Goal: Task Accomplishment & Management: Use online tool/utility

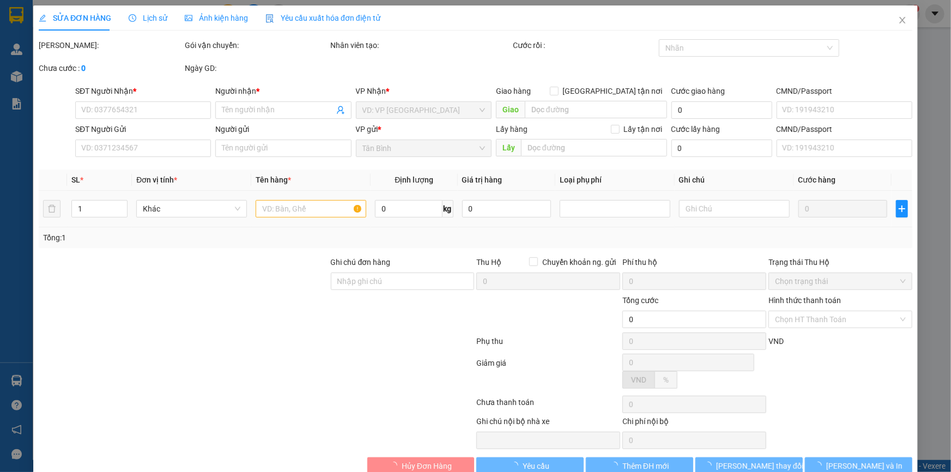
type input "0975443399"
type input "[PERSON_NAME]"
type input "0907504009"
type input "C Thơ"
type input "TH CR"
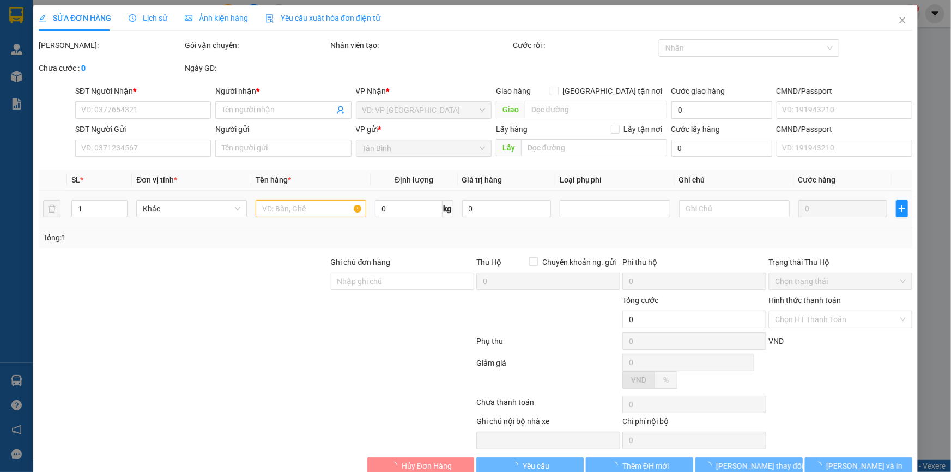
type input "6.300.000"
type input "180.000"
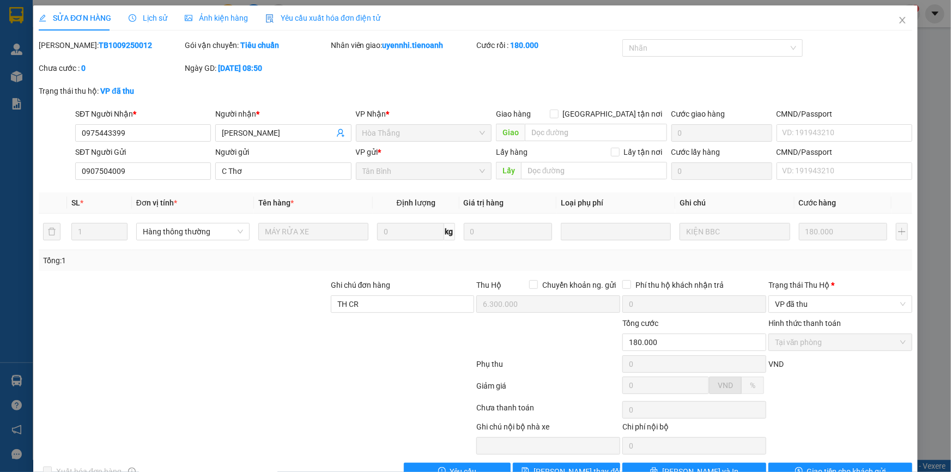
click at [162, 17] on span "Lịch sử" at bounding box center [148, 18] width 39 height 9
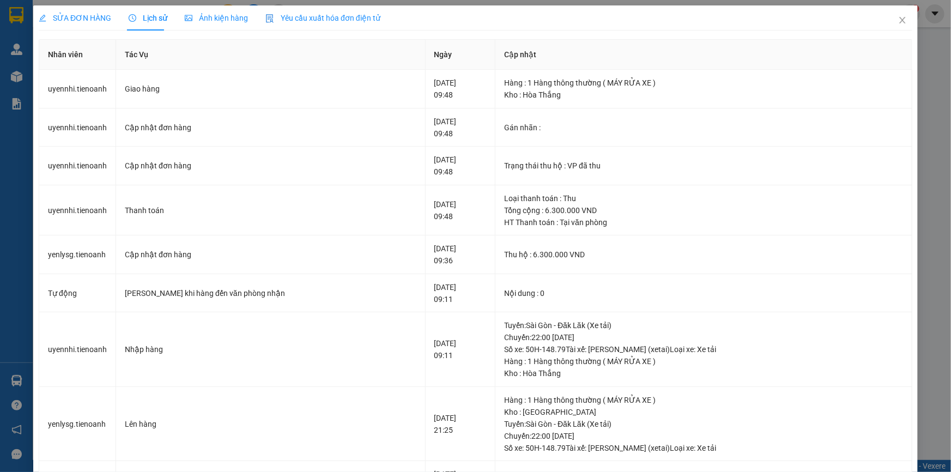
click at [102, 25] on div "SỬA ĐƠN HÀNG" at bounding box center [75, 17] width 72 height 25
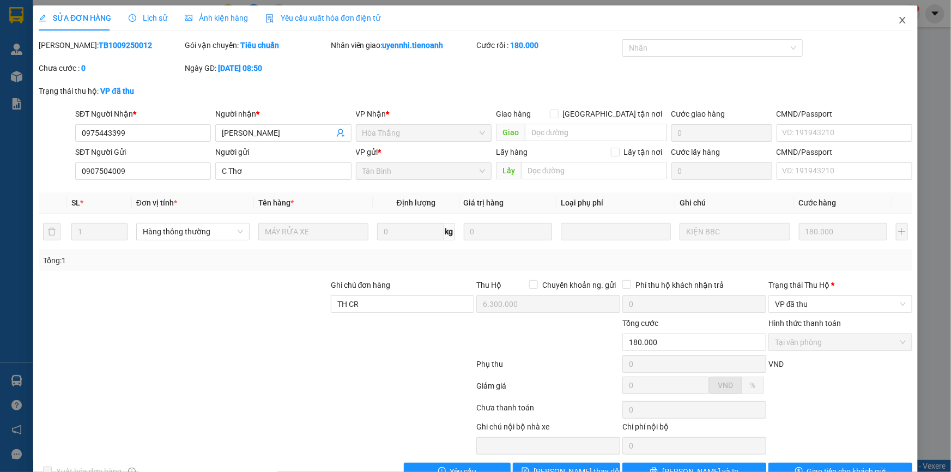
click at [901, 28] on span "Close" at bounding box center [902, 20] width 31 height 31
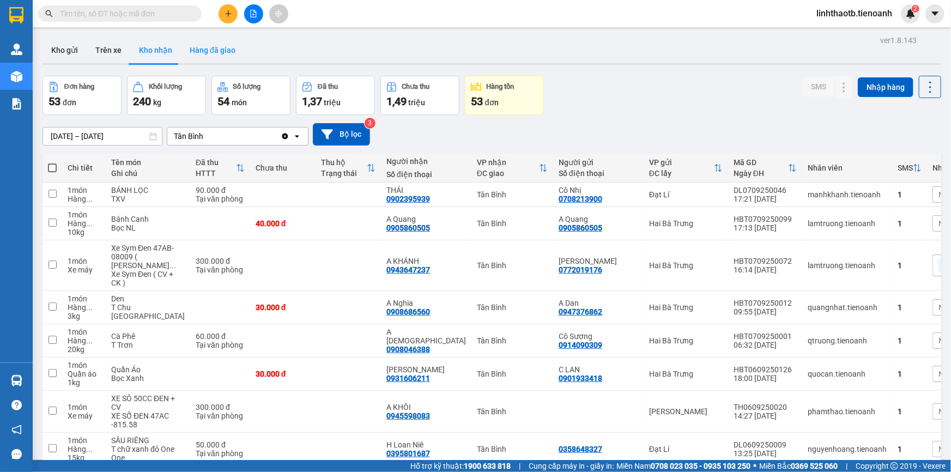
click at [195, 59] on button "Hàng đã giao" at bounding box center [212, 50] width 63 height 26
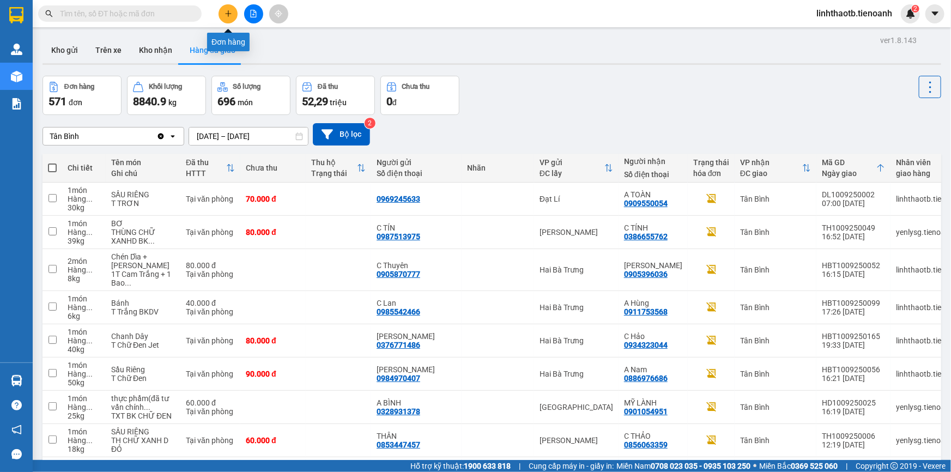
click at [233, 7] on button at bounding box center [228, 13] width 19 height 19
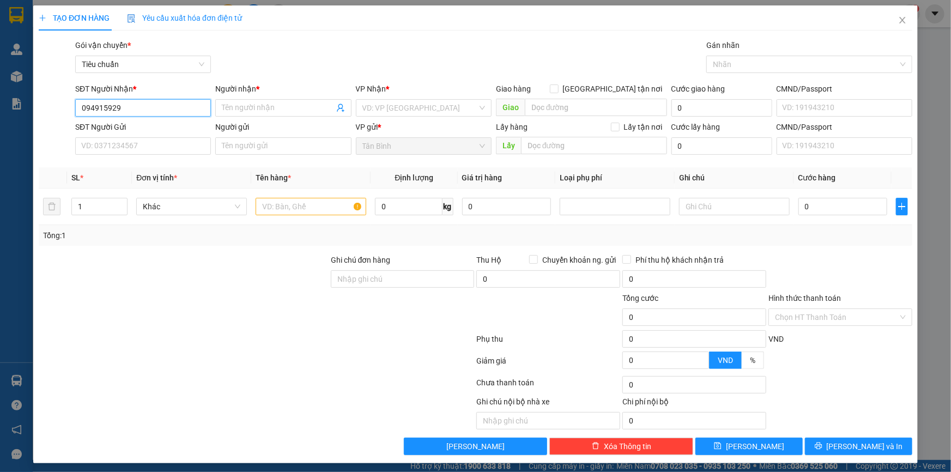
type input "0949159292"
click at [128, 125] on div "0949159292 - C Ánh" at bounding box center [142, 130] width 122 height 12
type input "C Ánh"
type input "60.000"
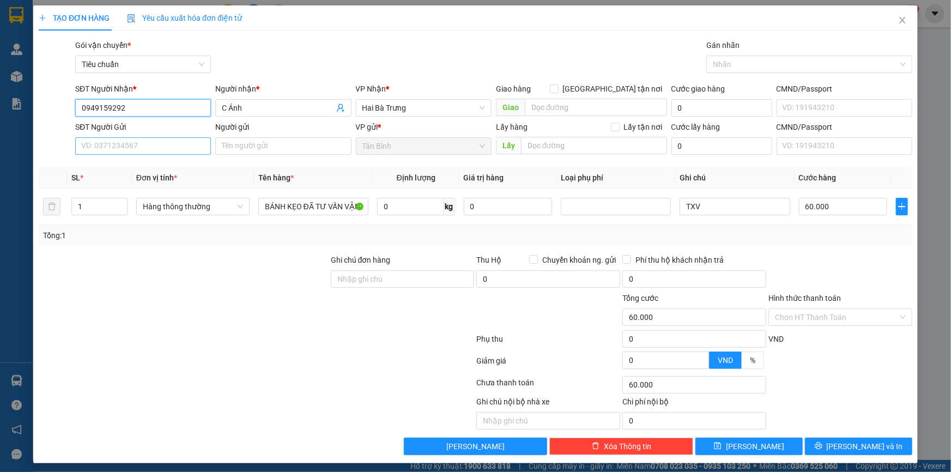
type input "0949159292"
click at [138, 140] on input "SĐT Người Gửi" at bounding box center [143, 145] width 136 height 17
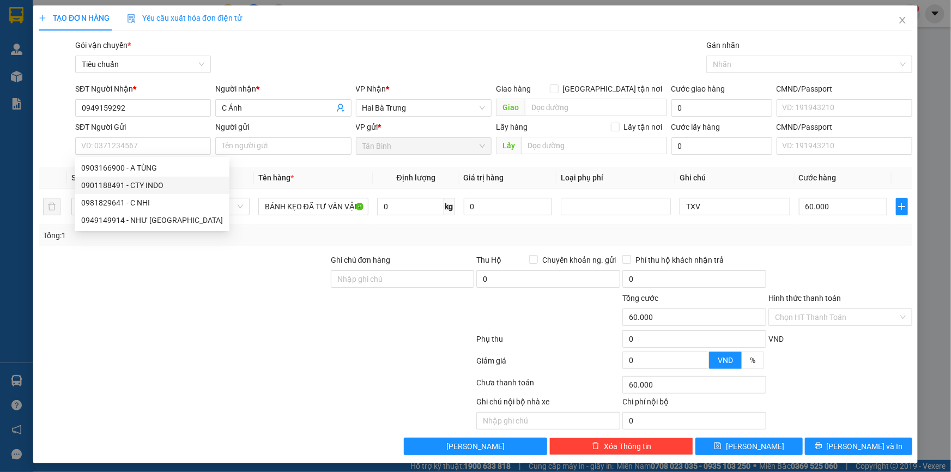
click at [258, 185] on th "Tên hàng *" at bounding box center [313, 177] width 119 height 21
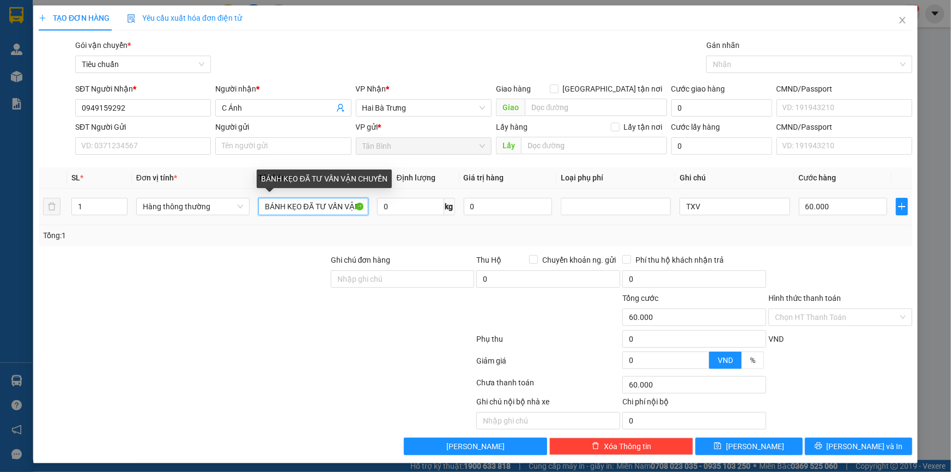
click at [317, 211] on input "BÁNH KẸO ĐÃ TƯ VẤN VẬN CHUYỂN" at bounding box center [313, 206] width 110 height 17
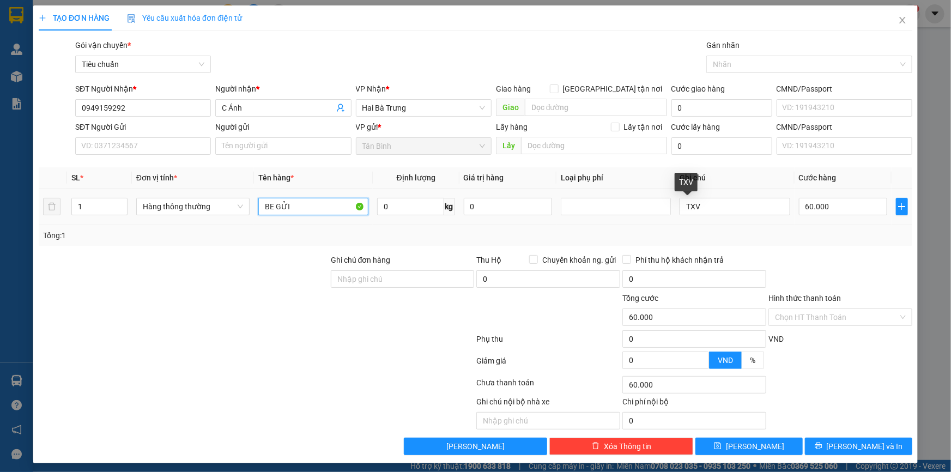
type input "BE GỬI"
click at [752, 218] on td "TXV" at bounding box center [734, 207] width 119 height 37
click at [749, 211] on input "TXV" at bounding box center [735, 206] width 110 height 17
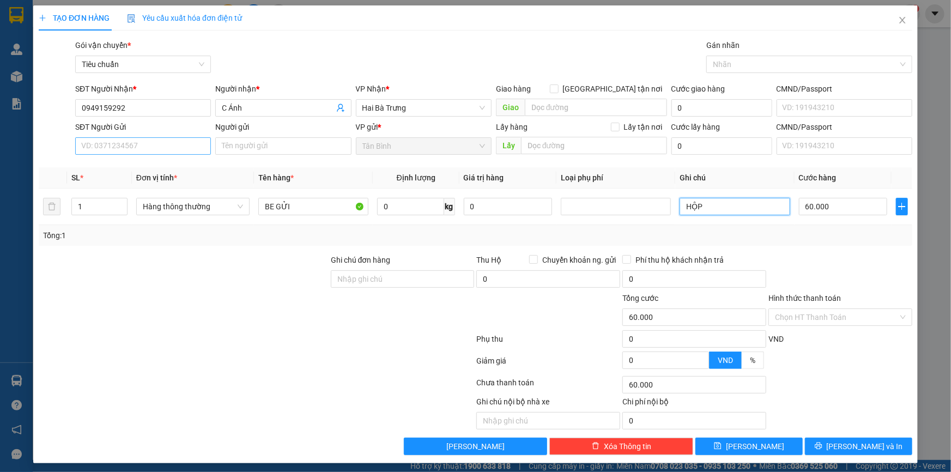
type input "HỘP"
click at [143, 147] on input "SĐT Người Gửi" at bounding box center [143, 145] width 136 height 17
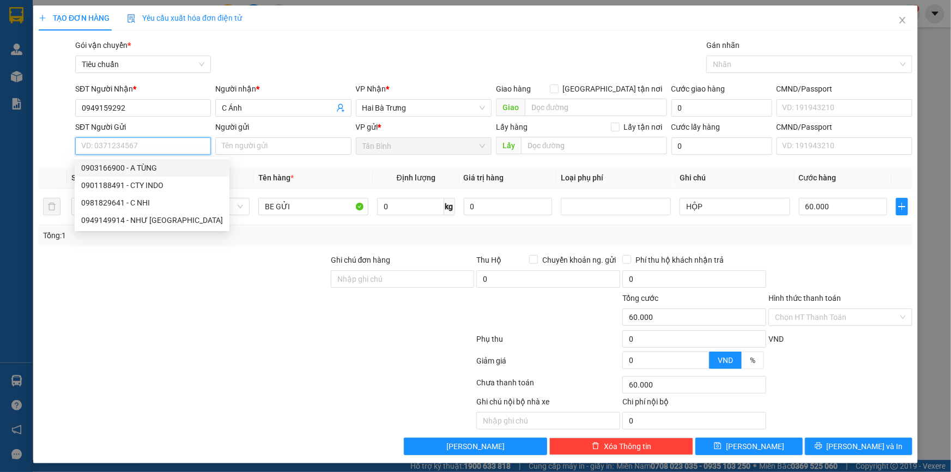
click at [144, 169] on div "0903166900 - A TÙNG" at bounding box center [152, 168] width 142 height 12
type input "0903166900"
type input "A TÙNG"
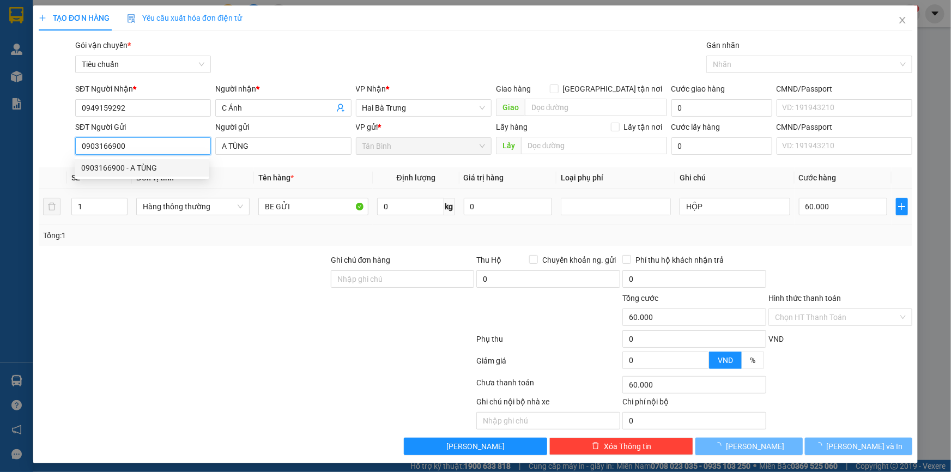
type input "BÁNH KẸO ĐÃ TƯ VẤN VẬN CHUYỂN"
type input "TXV"
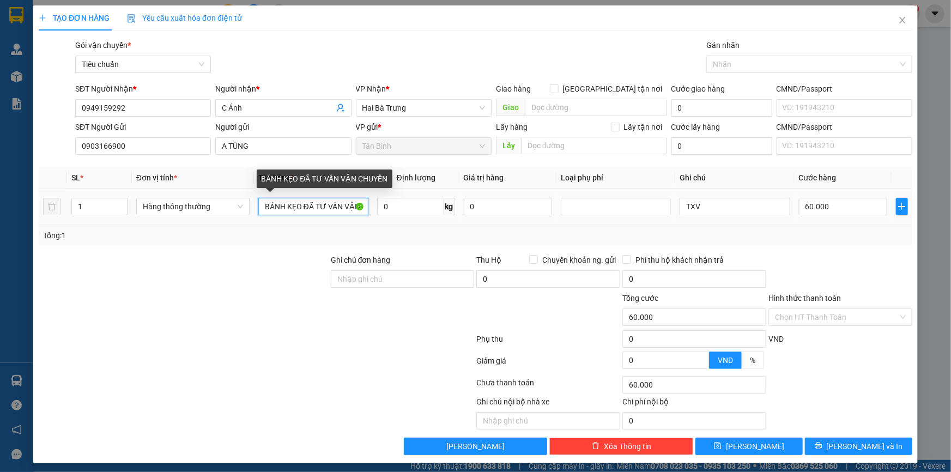
click at [304, 214] on input "BÁNH KẸO ĐÃ TƯ VẤN VẬN CHUYỂN" at bounding box center [313, 206] width 110 height 17
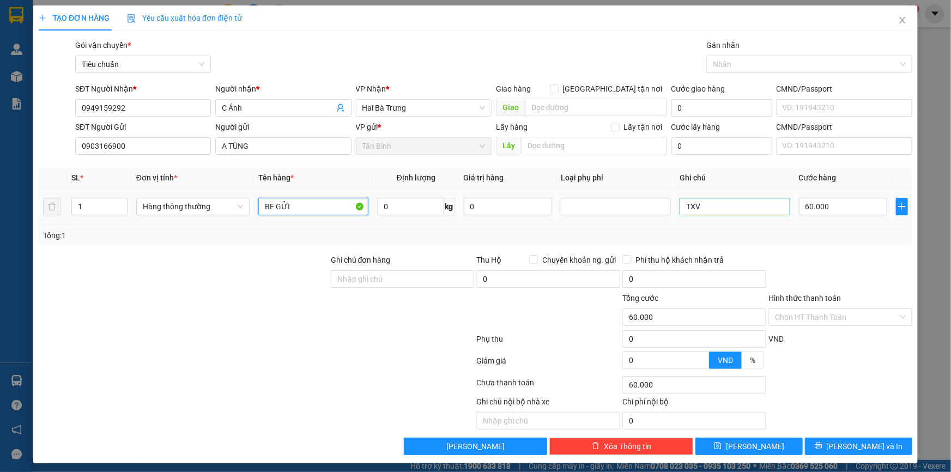
type input "BE GỬI"
click at [741, 202] on input "TXV" at bounding box center [735, 206] width 110 height 17
type input "HỘP TRƠN DC BKV"
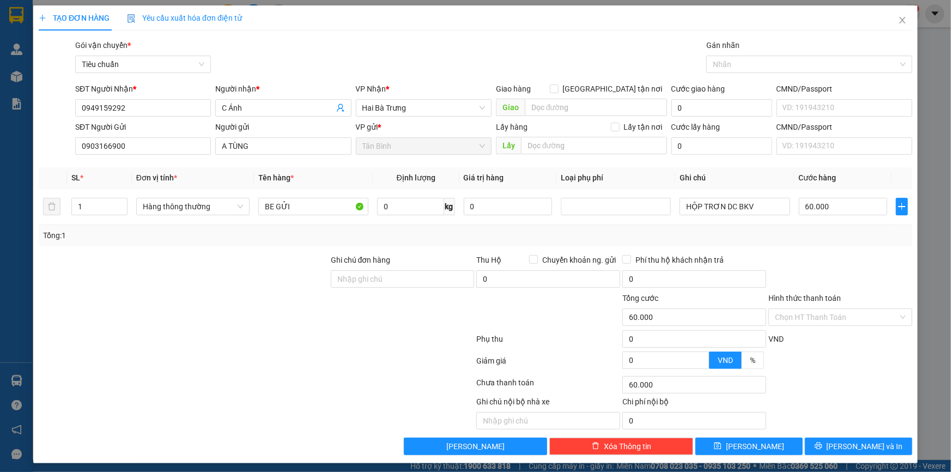
click at [818, 229] on div "Tổng: 1" at bounding box center [475, 235] width 865 height 12
click at [819, 210] on input "60.000" at bounding box center [843, 206] width 89 height 17
type input "3"
type input "30"
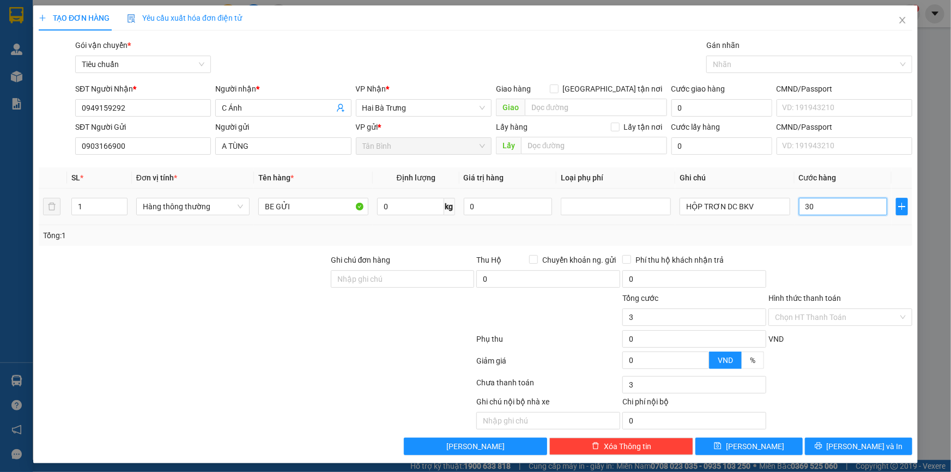
type input "30"
type input "30.000"
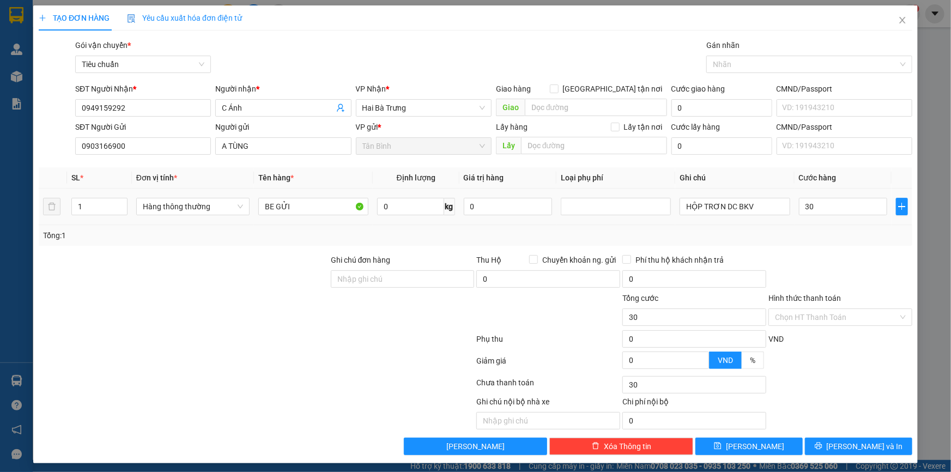
type input "30.000"
click at [824, 245] on div "Transit Pickup Surcharge Ids Transit Deliver Surcharge Ids Transit Deliver Surc…" at bounding box center [476, 247] width 874 height 416
click at [883, 449] on button "[PERSON_NAME] và In" at bounding box center [858, 446] width 107 height 17
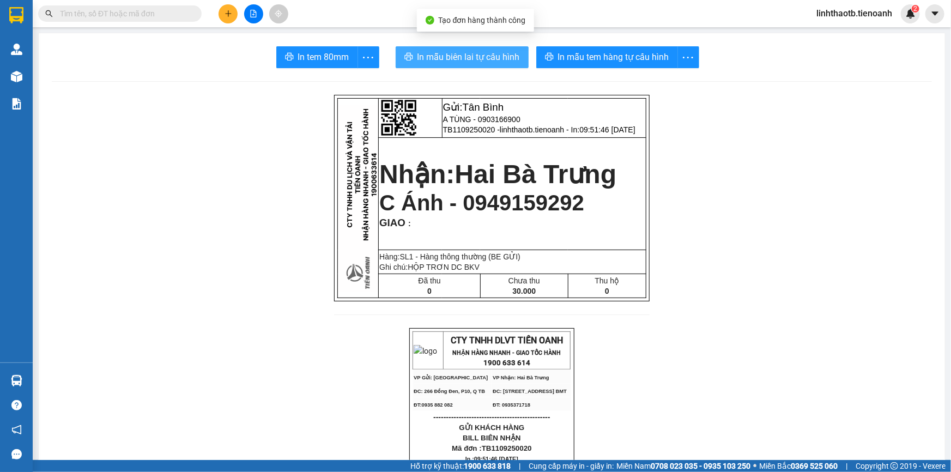
click at [464, 65] on button "In mẫu biên lai tự cấu hình" at bounding box center [462, 57] width 133 height 22
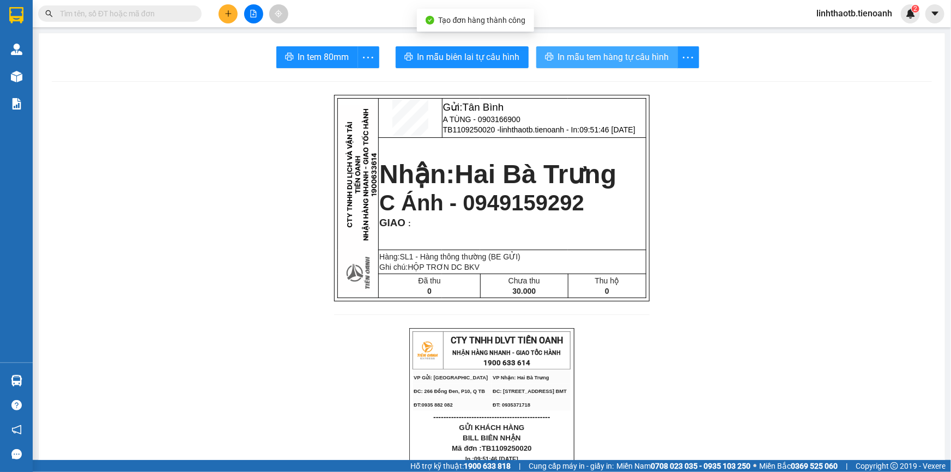
click at [566, 53] on span "In mẫu tem hàng tự cấu hình" at bounding box center [613, 57] width 111 height 14
click at [137, 12] on input "text" at bounding box center [124, 14] width 129 height 12
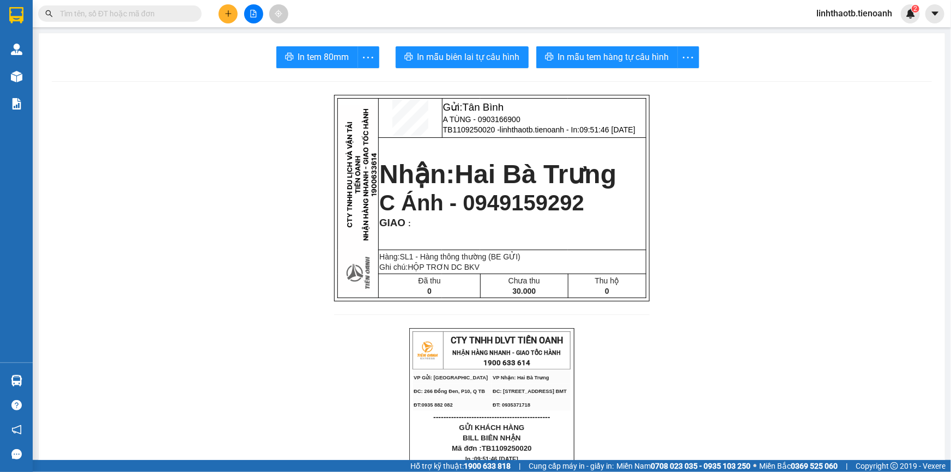
click at [138, 14] on input "text" at bounding box center [124, 14] width 129 height 12
click at [185, 17] on input "text" at bounding box center [124, 14] width 129 height 12
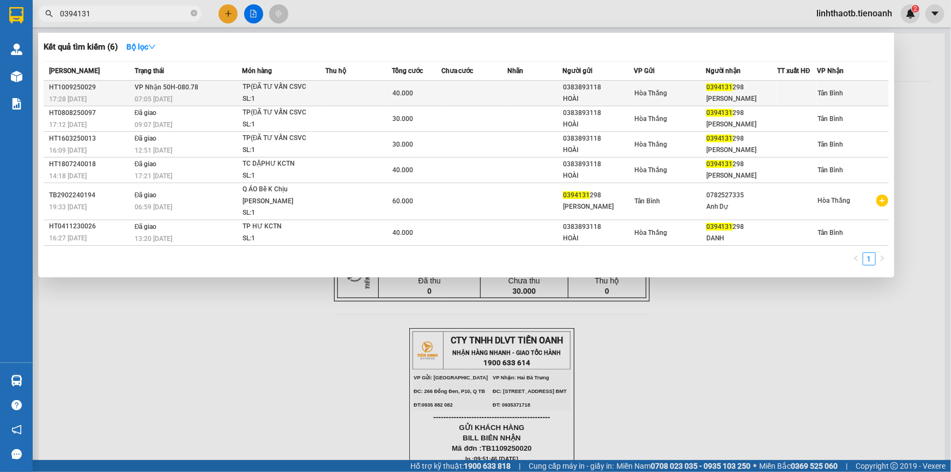
type input "0394131"
click at [399, 101] on td "40.000" at bounding box center [417, 94] width 50 height 26
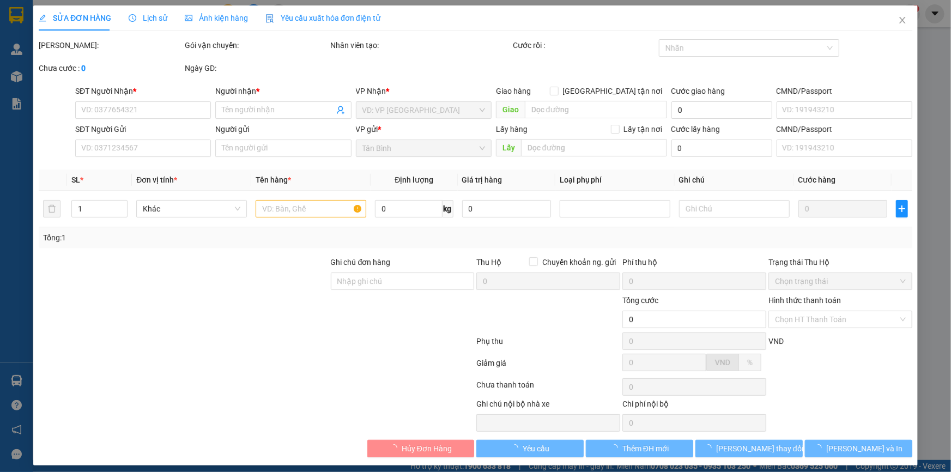
type input "0394131298"
type input "[PERSON_NAME]"
type input "0383893118"
type input "HOÀI"
type input "40.000"
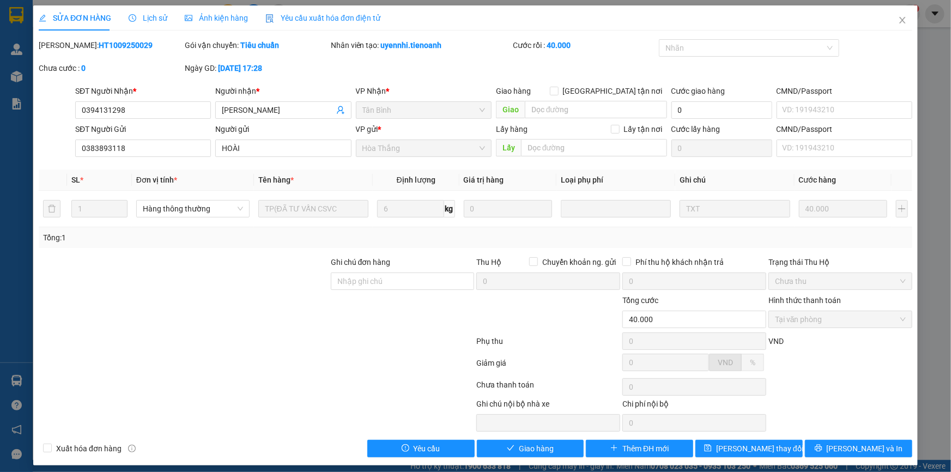
click at [542, 462] on div "SỬA ĐƠN HÀNG Lịch sử Ảnh kiện hàng Yêu cầu xuất hóa đơn điện tử Total Paid Fee …" at bounding box center [475, 235] width 885 height 460
click at [560, 449] on button "Giao hàng" at bounding box center [530, 448] width 107 height 17
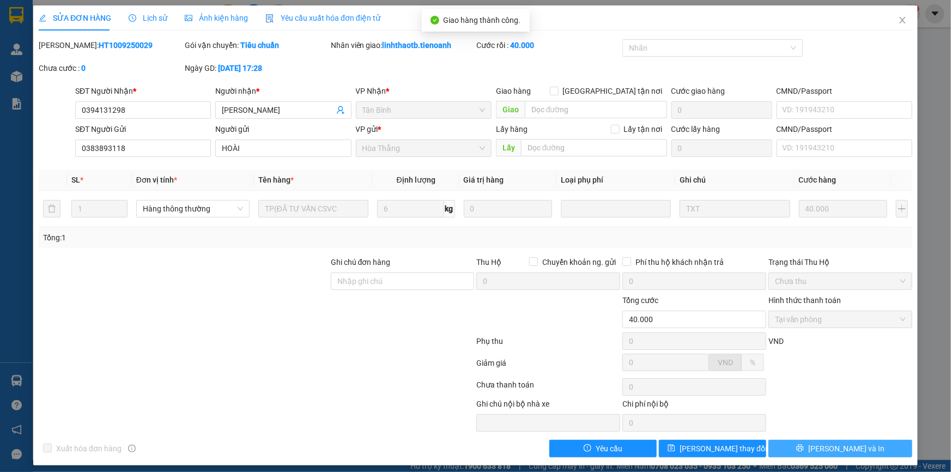
click at [869, 449] on button "[PERSON_NAME] và In" at bounding box center [840, 448] width 144 height 17
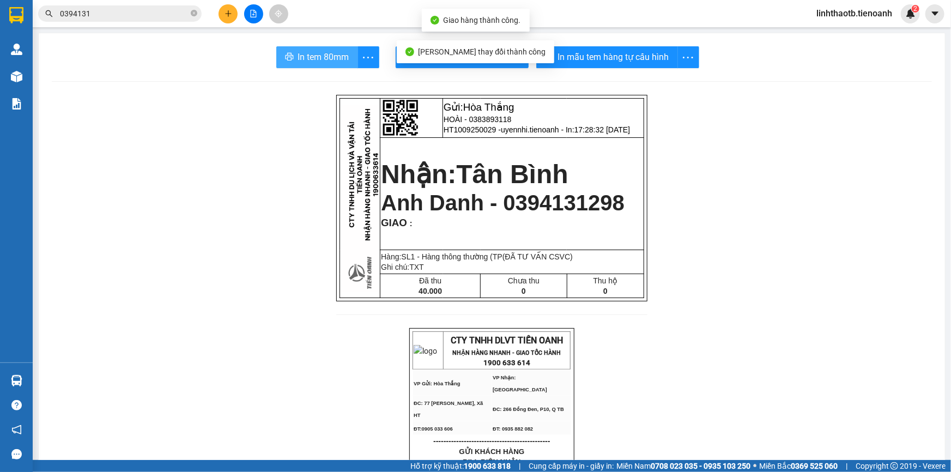
click at [326, 54] on span "In tem 80mm" at bounding box center [323, 57] width 51 height 14
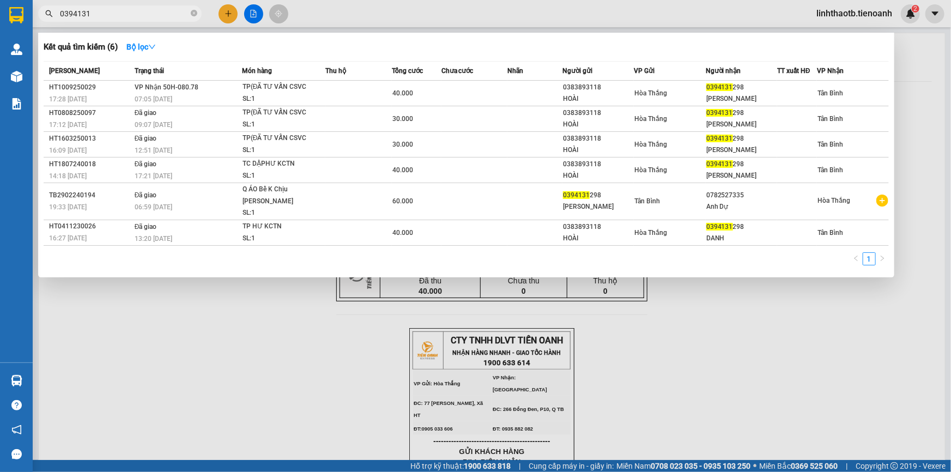
click at [150, 13] on input "0394131" at bounding box center [124, 14] width 129 height 12
click at [192, 17] on span at bounding box center [194, 14] width 7 height 10
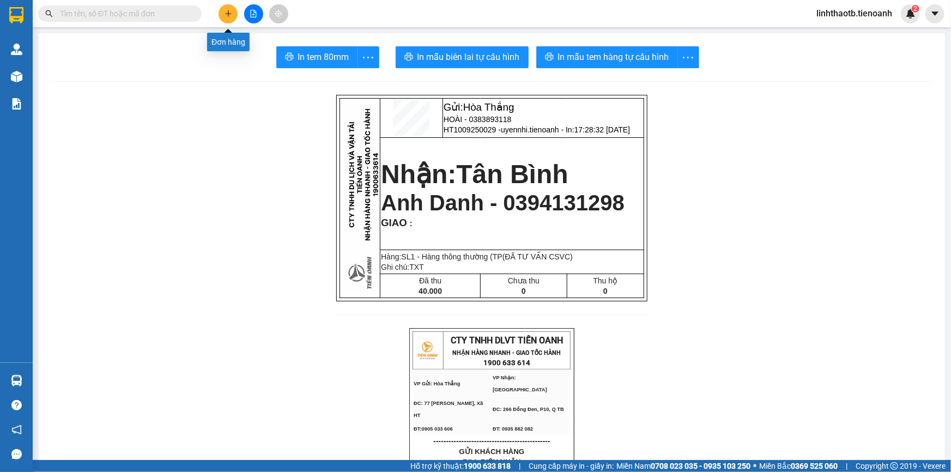
click at [229, 13] on icon "plus" at bounding box center [229, 14] width 8 height 8
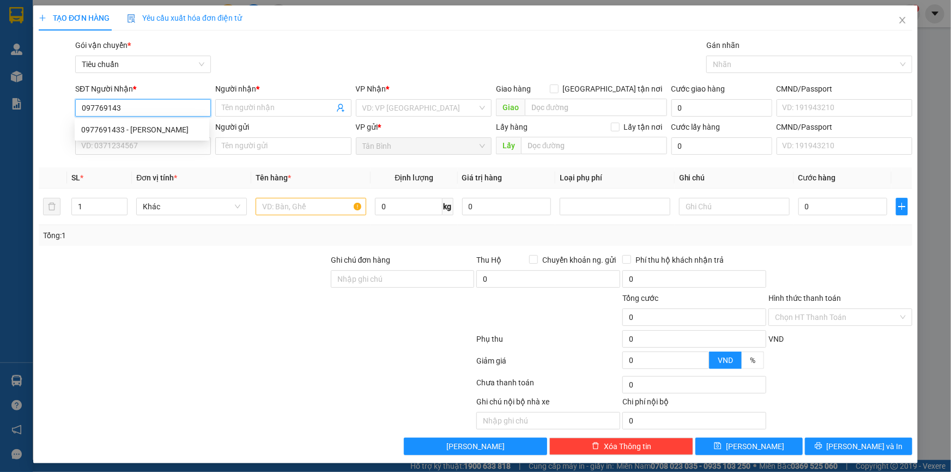
type input "0977691433"
click at [179, 135] on div "0977691433 - [PERSON_NAME]" at bounding box center [142, 130] width 122 height 12
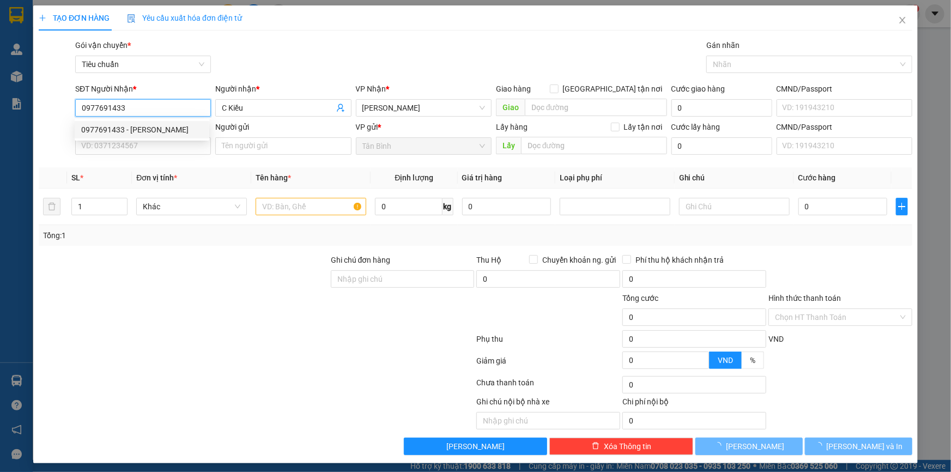
type input "C Kiều"
type input "270.000"
type input "0977691433"
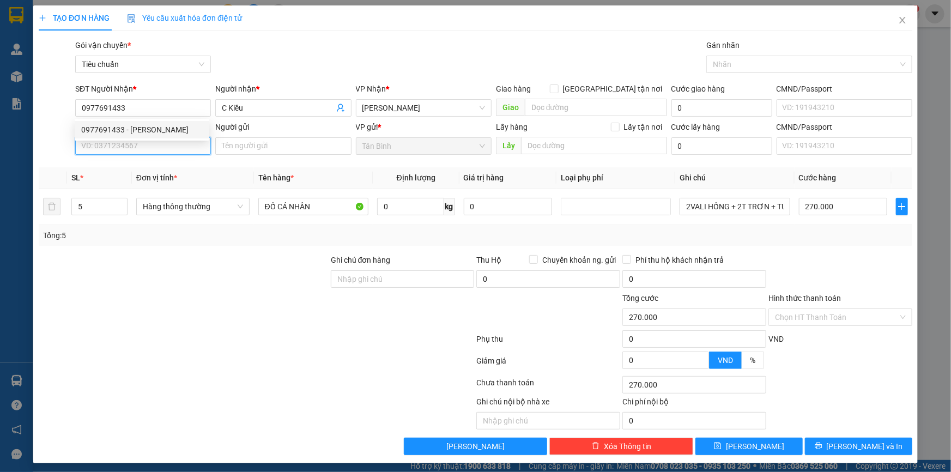
click at [179, 149] on input "SĐT Người Gửi" at bounding box center [143, 145] width 136 height 17
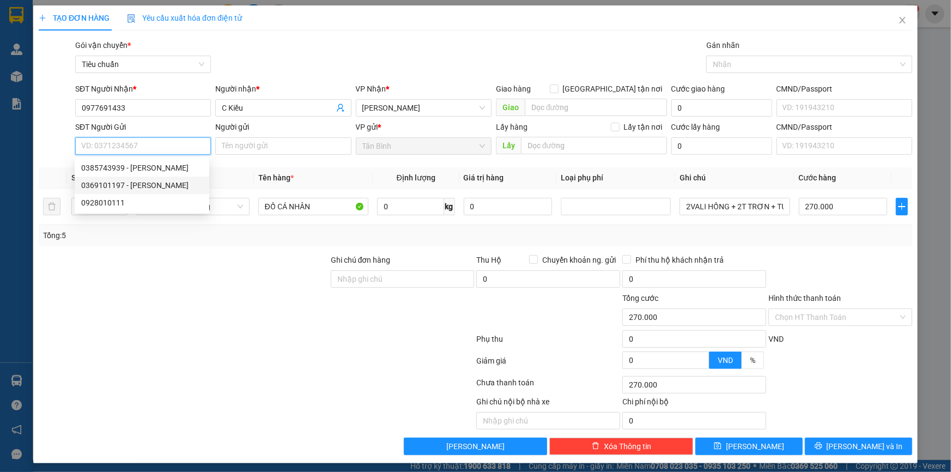
click at [173, 190] on div "0369101197 - [PERSON_NAME]" at bounding box center [142, 185] width 122 height 12
type input "0369101197"
type input "[PERSON_NAME]"
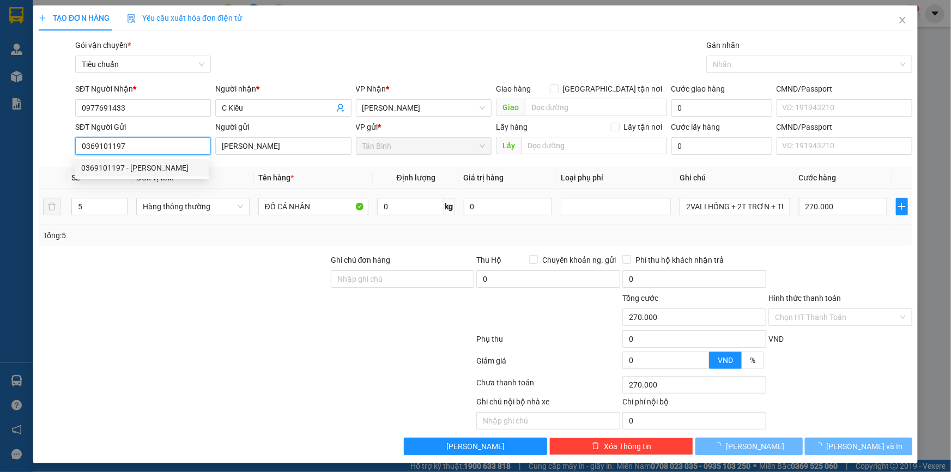
type input "30.000"
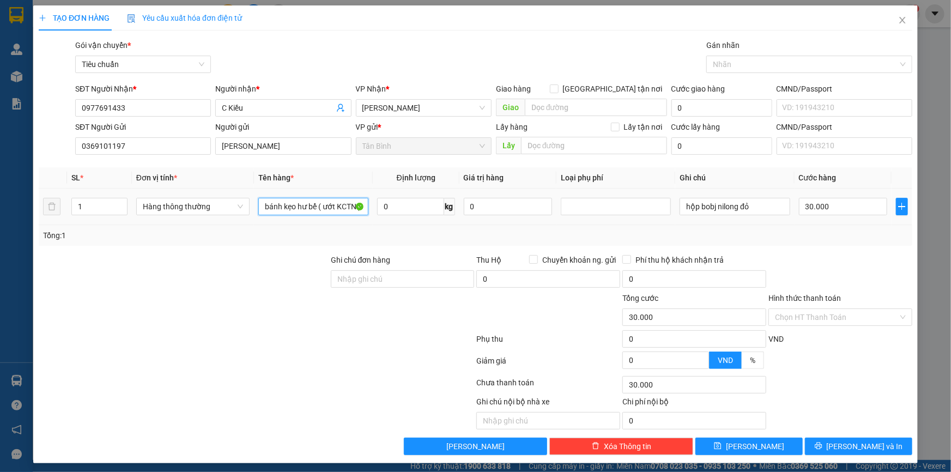
click at [273, 208] on input "bánh kẹo hư bể ( ướt KCTN )" at bounding box center [313, 206] width 110 height 17
type input "B"
type input "NẤM + ĐÈN ĐÃ TƯ VẤN CSVC"
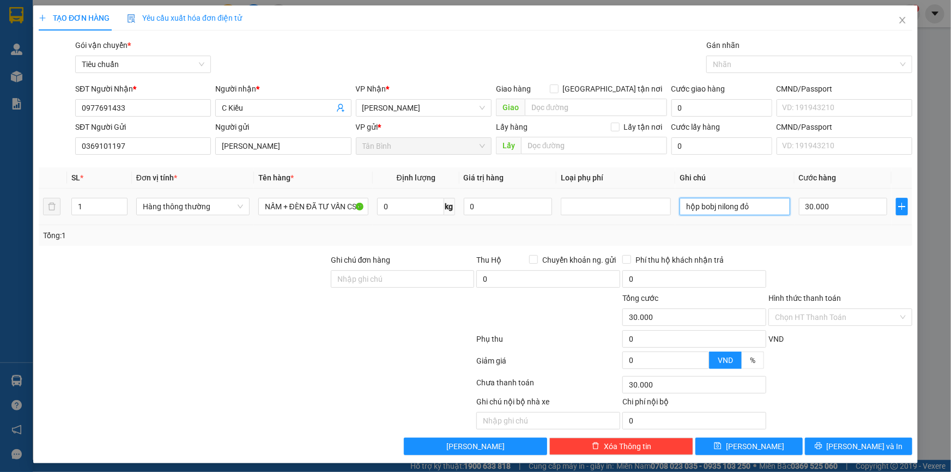
click at [734, 198] on div "Transit Pickup Surcharge Ids Transit Deliver Surcharge Ids Transit Deliver Surc…" at bounding box center [476, 247] width 874 height 416
click at [734, 198] on div "hộp bobj nilong đỏ" at bounding box center [710, 186] width 71 height 26
click at [735, 207] on input "hộp bobj nilong đỏ" at bounding box center [735, 206] width 110 height 17
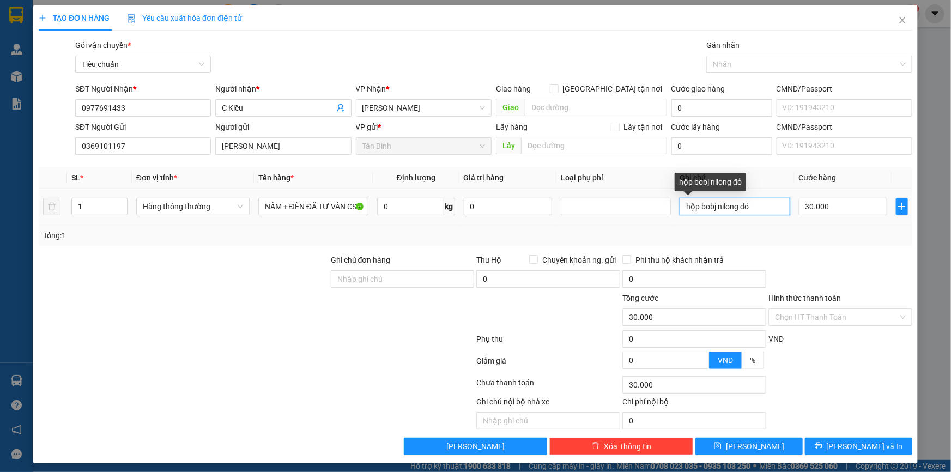
click at [735, 207] on input "hộp bobj nilong đỏ" at bounding box center [735, 206] width 110 height 17
type input "HỘP CHỮ XANH"
click at [853, 275] on div at bounding box center [840, 273] width 146 height 38
click at [822, 318] on input "Hình thức thanh toán" at bounding box center [836, 317] width 123 height 16
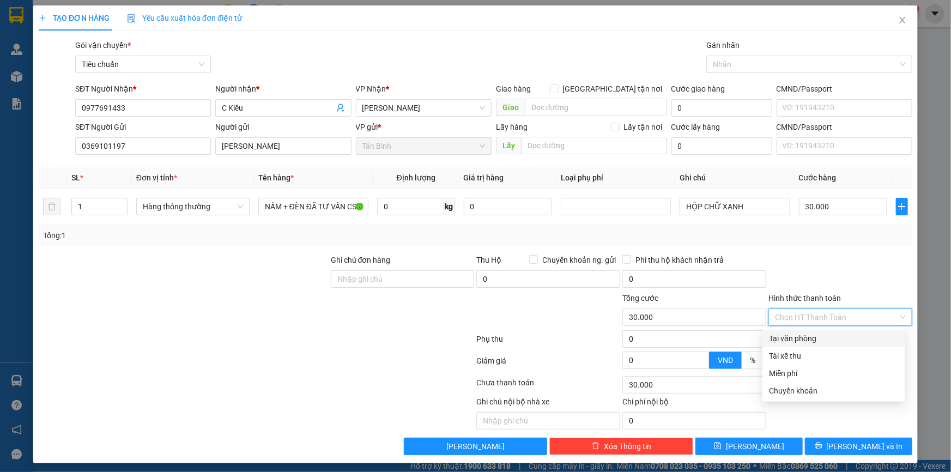
click at [823, 335] on div "Tại văn phòng" at bounding box center [834, 338] width 130 height 12
type input "0"
click at [834, 436] on div "Transit Pickup Surcharge Ids Transit Deliver Surcharge Ids Transit Deliver Surc…" at bounding box center [476, 247] width 874 height 416
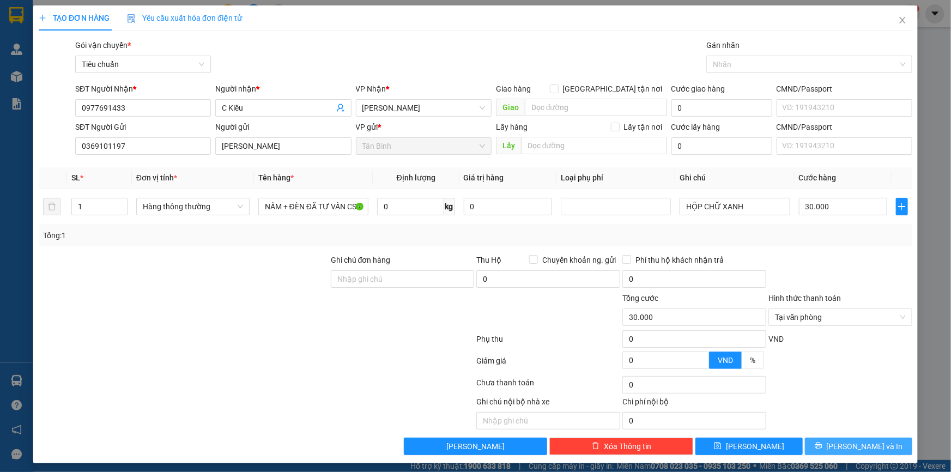
click at [822, 444] on icon "printer" at bounding box center [818, 446] width 7 height 7
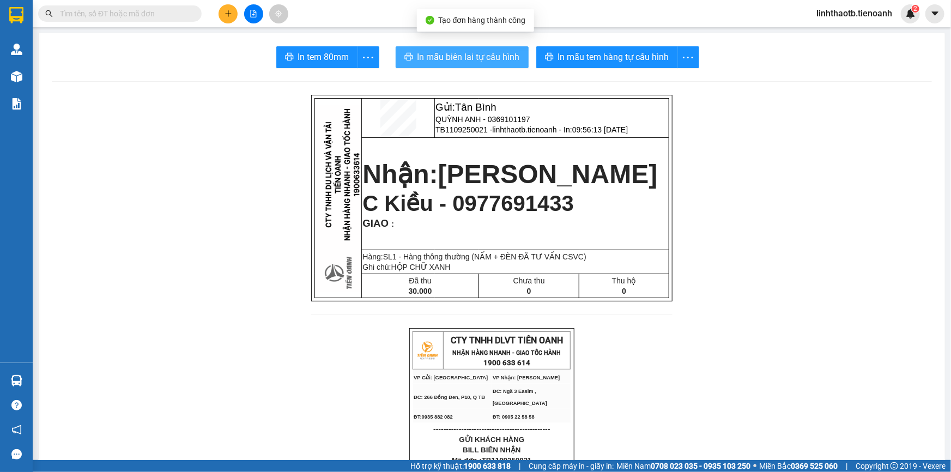
click at [425, 55] on span "In mẫu biên lai tự cấu hình" at bounding box center [468, 57] width 102 height 14
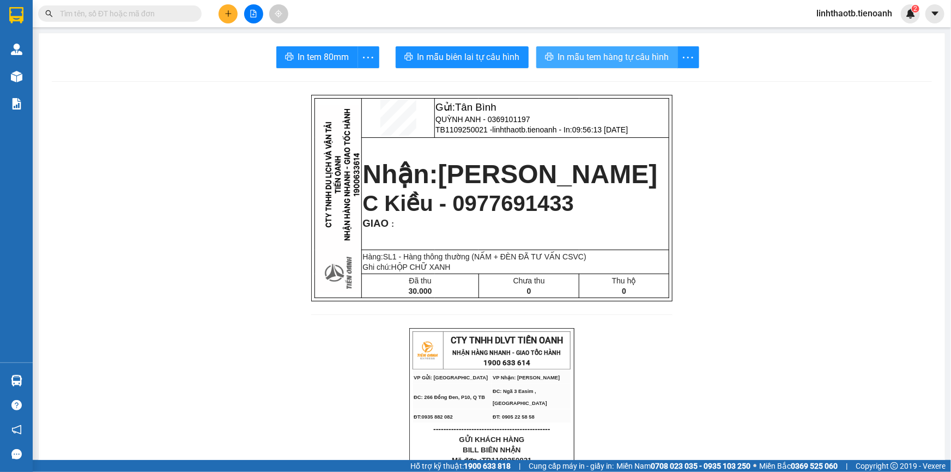
click at [638, 52] on span "In mẫu tem hàng tự cấu hình" at bounding box center [613, 57] width 111 height 14
click at [514, 120] on span "QUỲNH ANH - 0369101197" at bounding box center [482, 119] width 95 height 9
click at [171, 17] on input "text" at bounding box center [124, 14] width 129 height 12
paste input "0369101197"
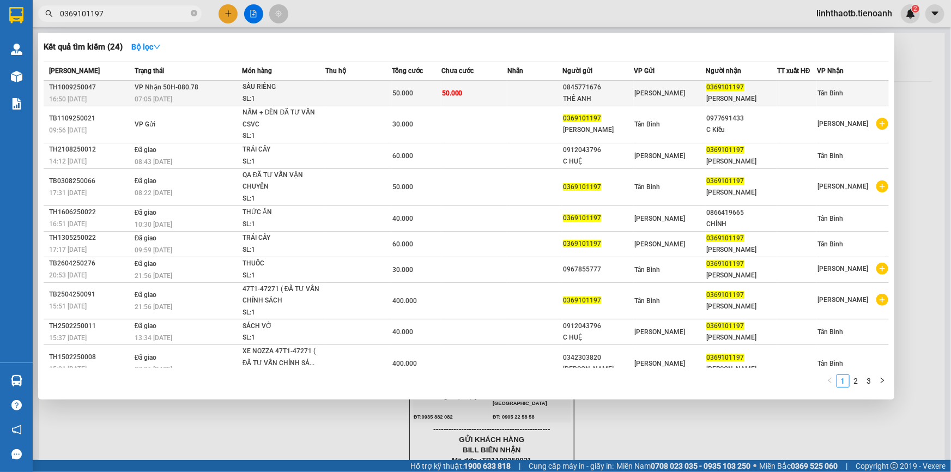
click at [396, 89] on span "50.000" at bounding box center [402, 93] width 21 height 8
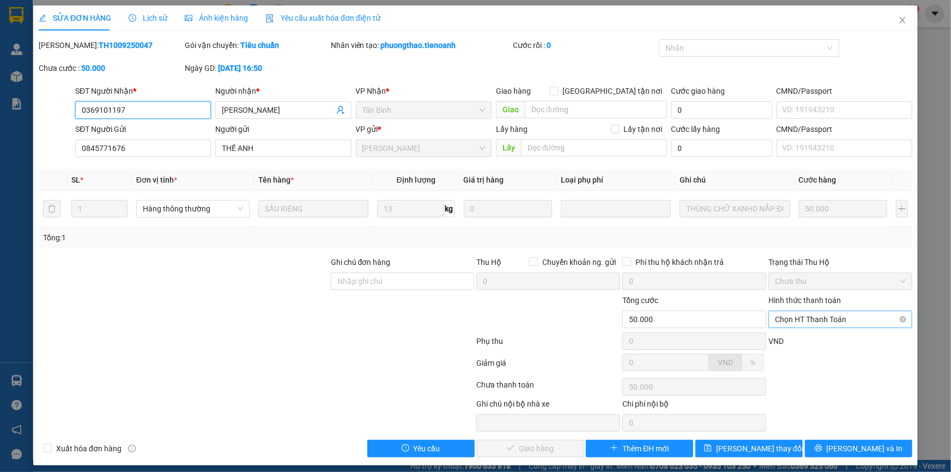
click at [822, 320] on span "Chọn HT Thanh Toán" at bounding box center [840, 319] width 131 height 16
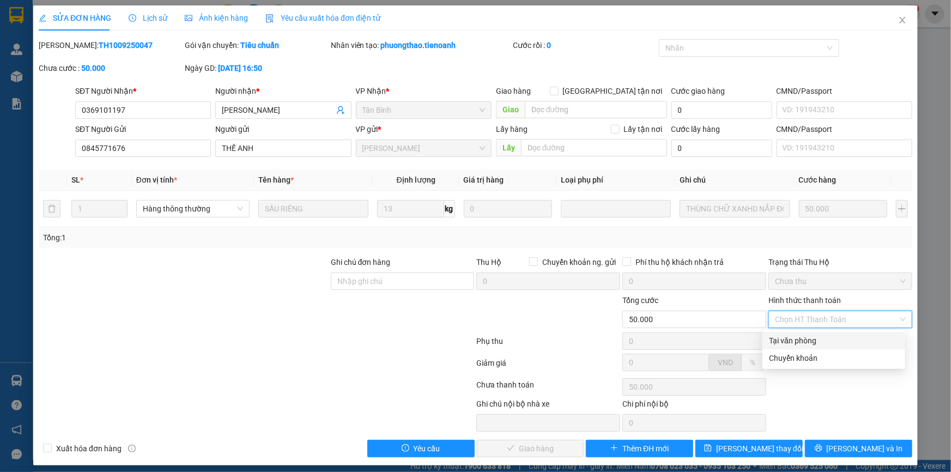
click at [821, 340] on div "Tại văn phòng" at bounding box center [834, 341] width 130 height 12
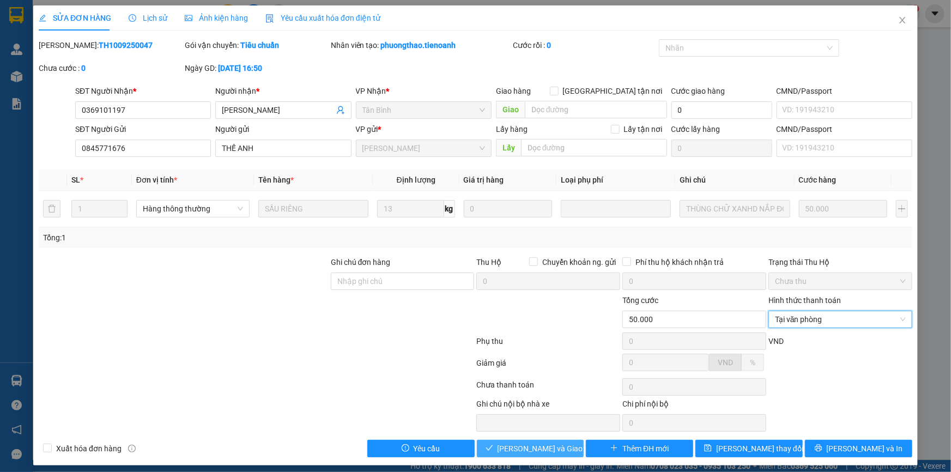
click at [554, 449] on span "[PERSON_NAME] và Giao hàng" at bounding box center [550, 449] width 105 height 12
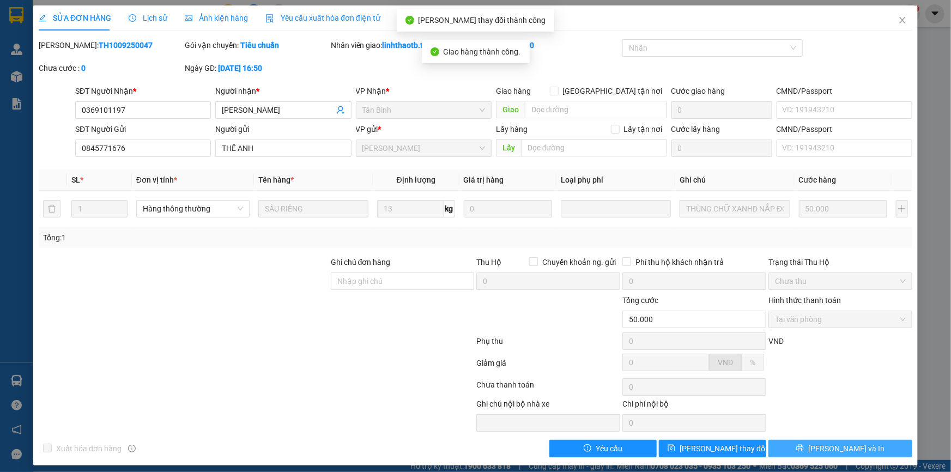
click at [896, 452] on button "[PERSON_NAME] và In" at bounding box center [840, 448] width 144 height 17
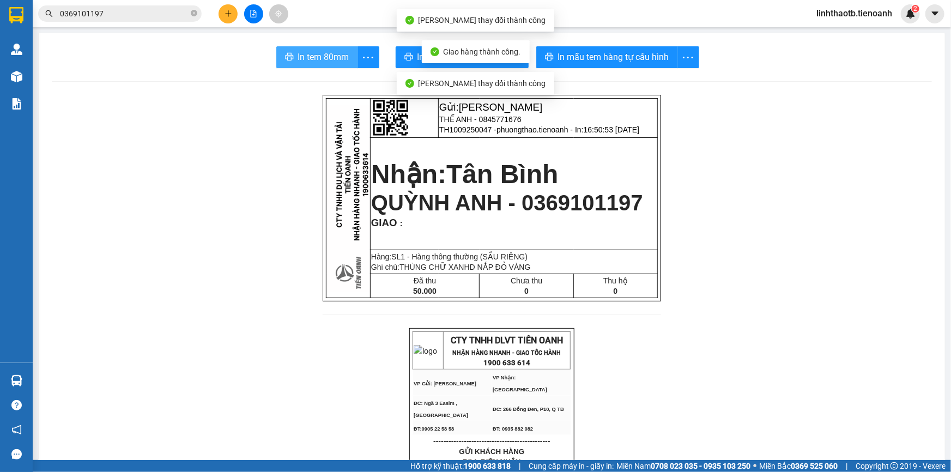
click at [325, 58] on span "In tem 80mm" at bounding box center [323, 57] width 51 height 14
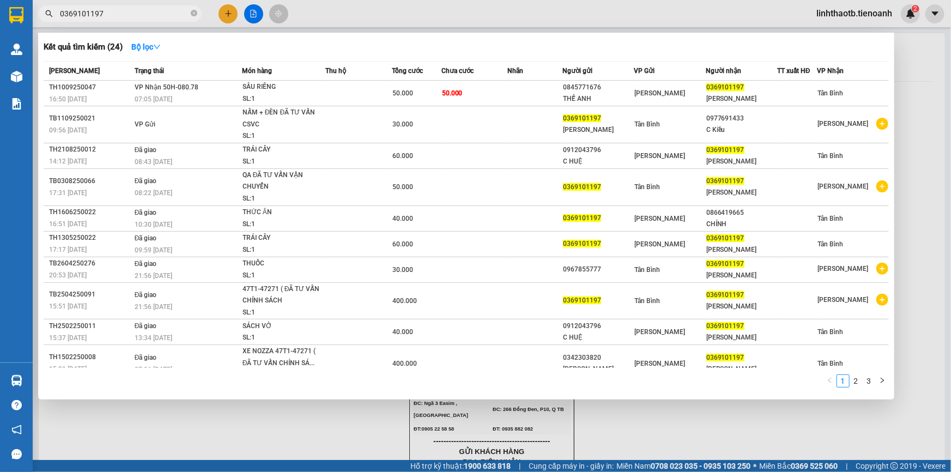
drag, startPoint x: 158, startPoint y: 21, endPoint x: 162, endPoint y: 11, distance: 10.5
click at [158, 21] on span "0369101197" at bounding box center [120, 13] width 164 height 16
click at [162, 11] on input "0369101197" at bounding box center [124, 14] width 129 height 12
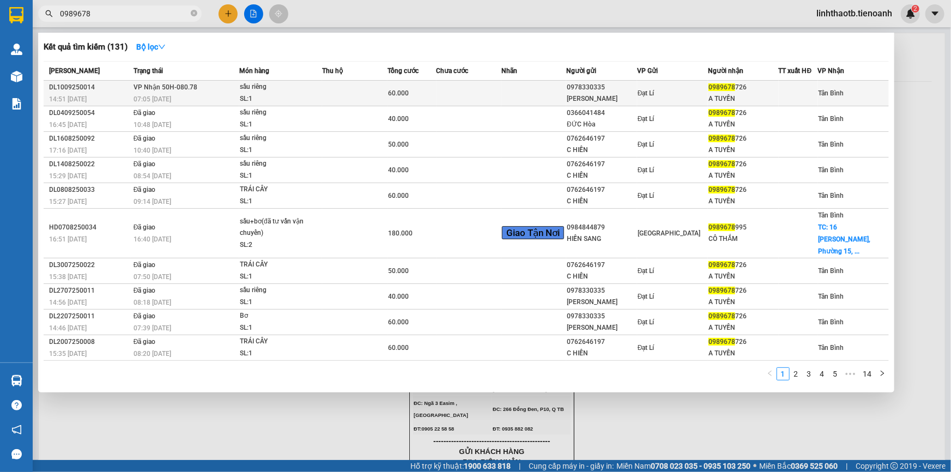
click at [214, 100] on div "07:05 [DATE]" at bounding box center [186, 99] width 105 height 12
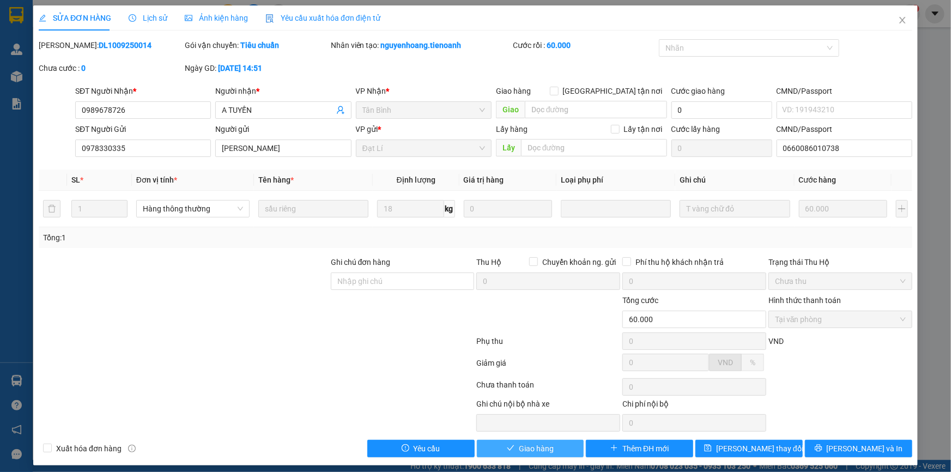
click at [555, 452] on button "Giao hàng" at bounding box center [530, 448] width 107 height 17
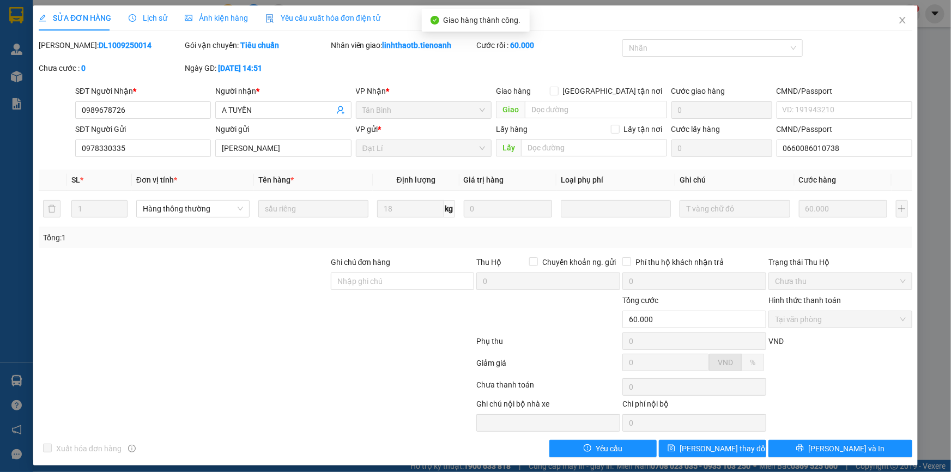
click at [838, 458] on div "SỬA ĐƠN HÀNG Lịch sử Ảnh kiện hàng Yêu cầu xuất hóa đơn điện tử Total Paid Fee …" at bounding box center [475, 235] width 885 height 460
click at [850, 452] on span "[PERSON_NAME] và In" at bounding box center [846, 449] width 76 height 12
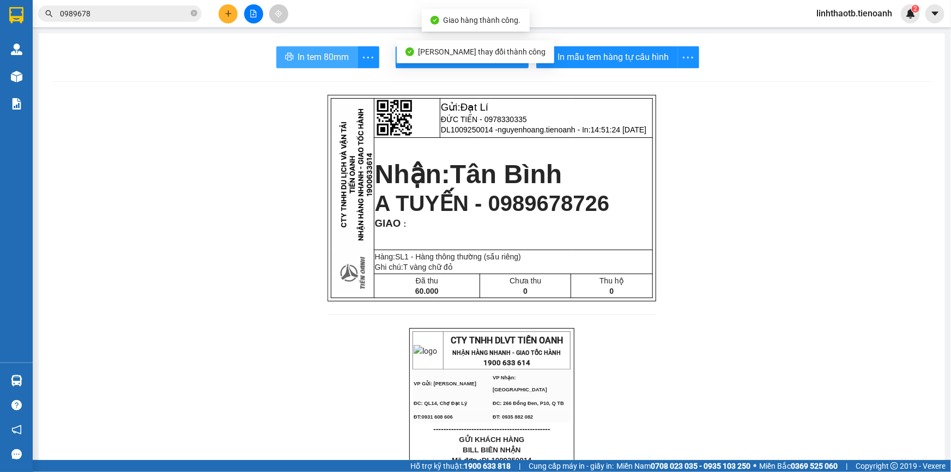
click at [321, 57] on span "In tem 80mm" at bounding box center [323, 57] width 51 height 14
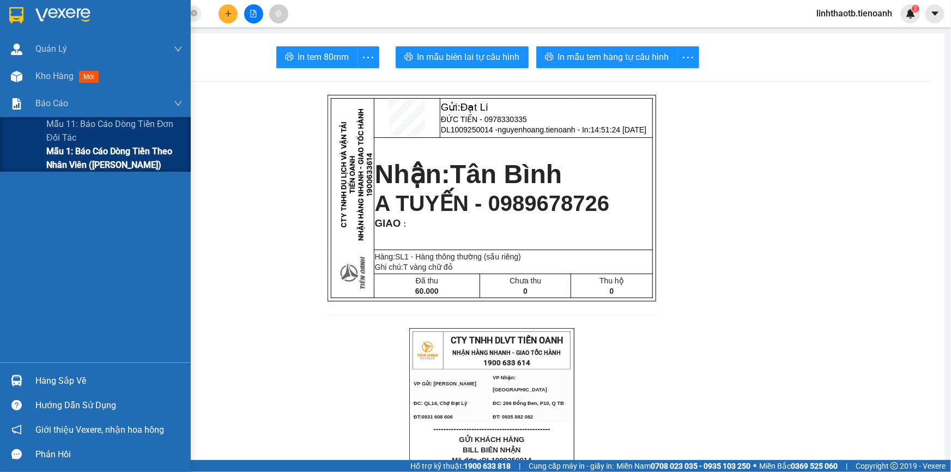
click at [83, 155] on span "Mẫu 1: Báo cáo dòng tiền theo nhân viên ([PERSON_NAME])" at bounding box center [114, 157] width 136 height 27
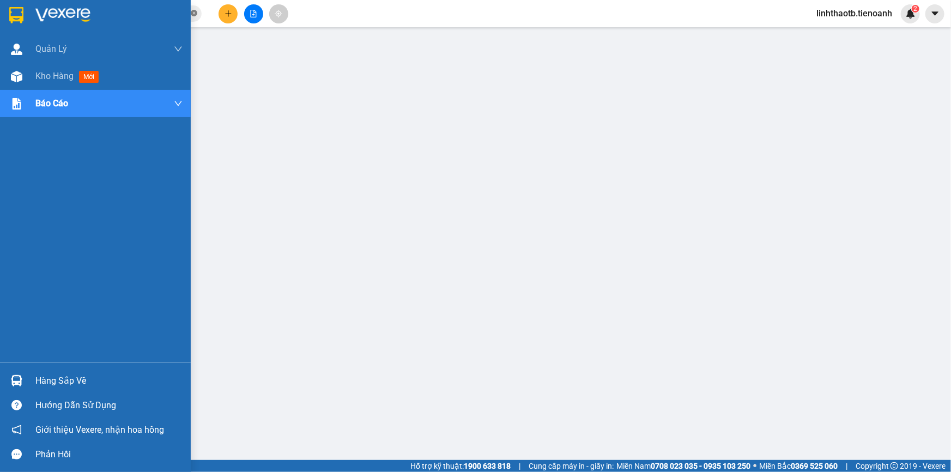
drag, startPoint x: 101, startPoint y: 81, endPoint x: 192, endPoint y: 15, distance: 111.6
click at [101, 81] on div "Kho hàng mới" at bounding box center [69, 76] width 68 height 14
click at [199, 13] on span "0989678" at bounding box center [120, 13] width 164 height 16
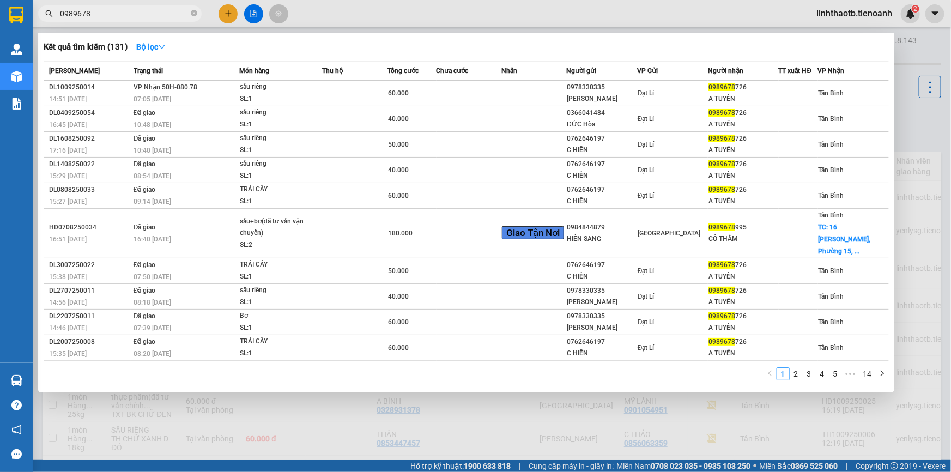
click at [144, 19] on input "0989678" at bounding box center [124, 14] width 129 height 12
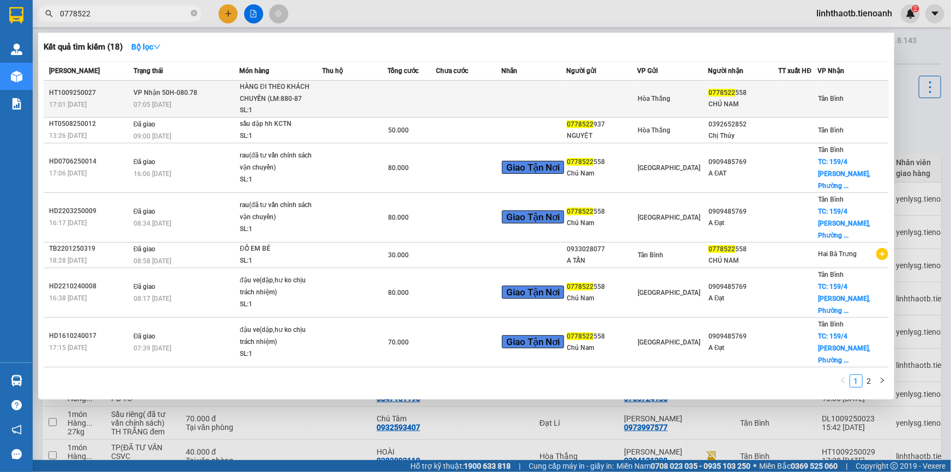
type input "0778522"
click at [207, 96] on td "VP Nhận 50H-080.78 07:05 [DATE]" at bounding box center [185, 99] width 108 height 37
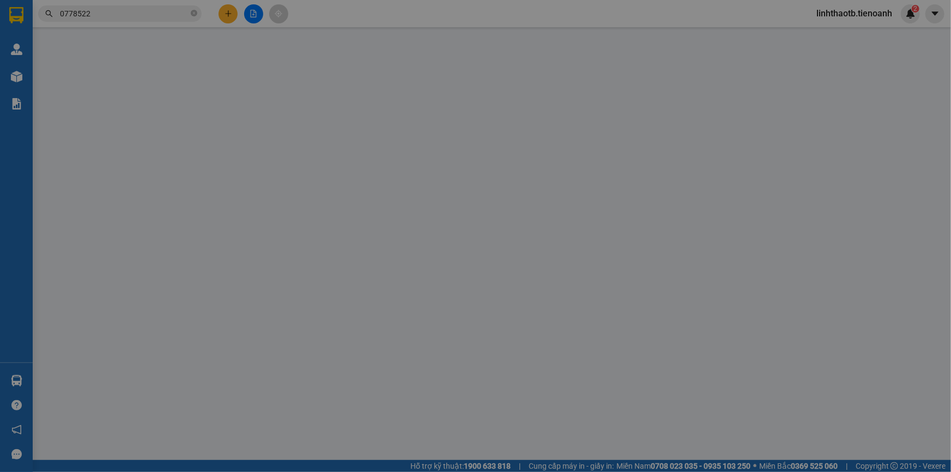
type input "0778522558"
type input "CHÚ NAM"
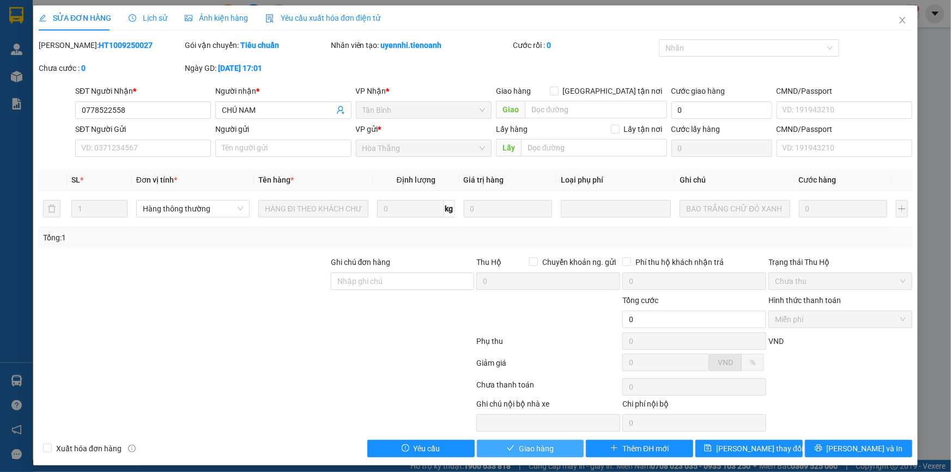
click at [541, 444] on span "Giao hàng" at bounding box center [536, 449] width 35 height 12
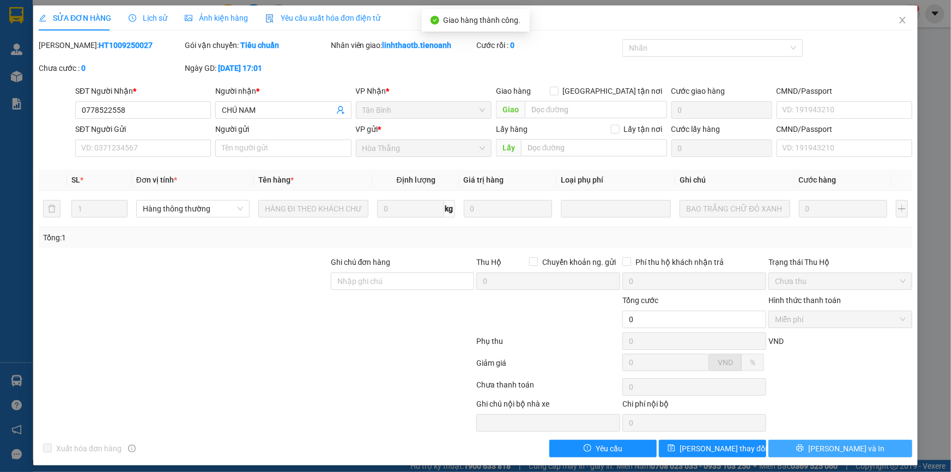
click at [861, 456] on button "[PERSON_NAME] và In" at bounding box center [840, 448] width 144 height 17
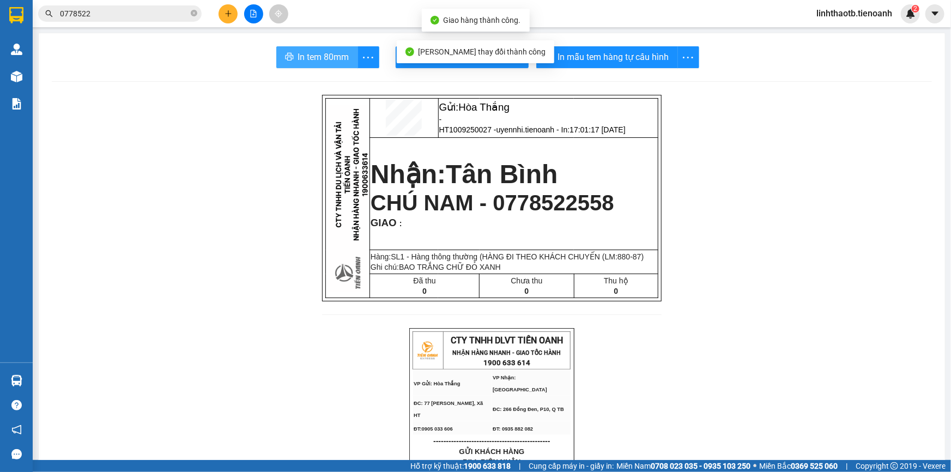
click at [320, 66] on button "In tem 80mm" at bounding box center [317, 57] width 82 height 22
